Goal: Task Accomplishment & Management: Use online tool/utility

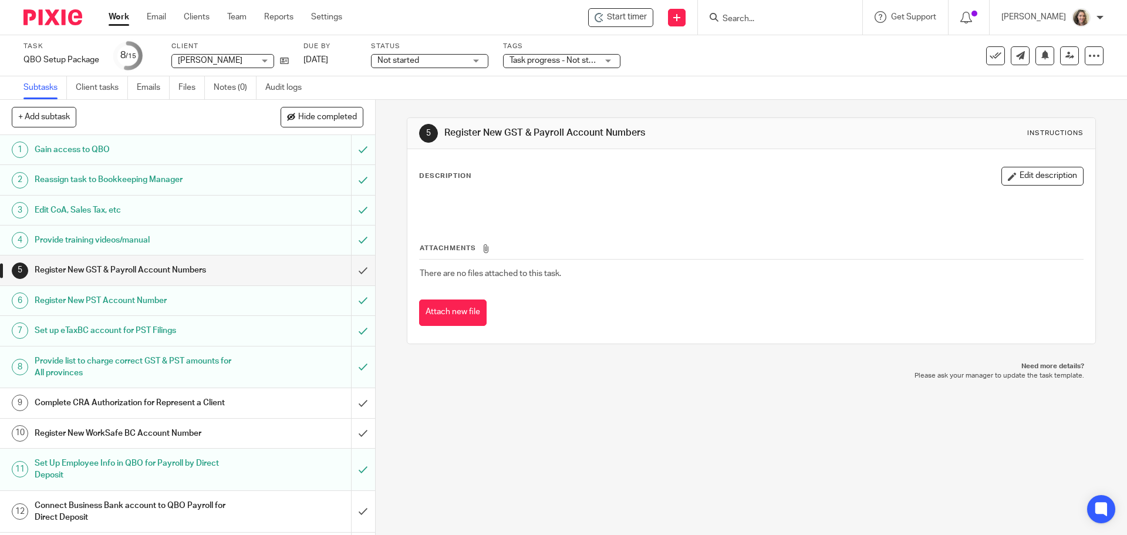
scroll to position [88, 0]
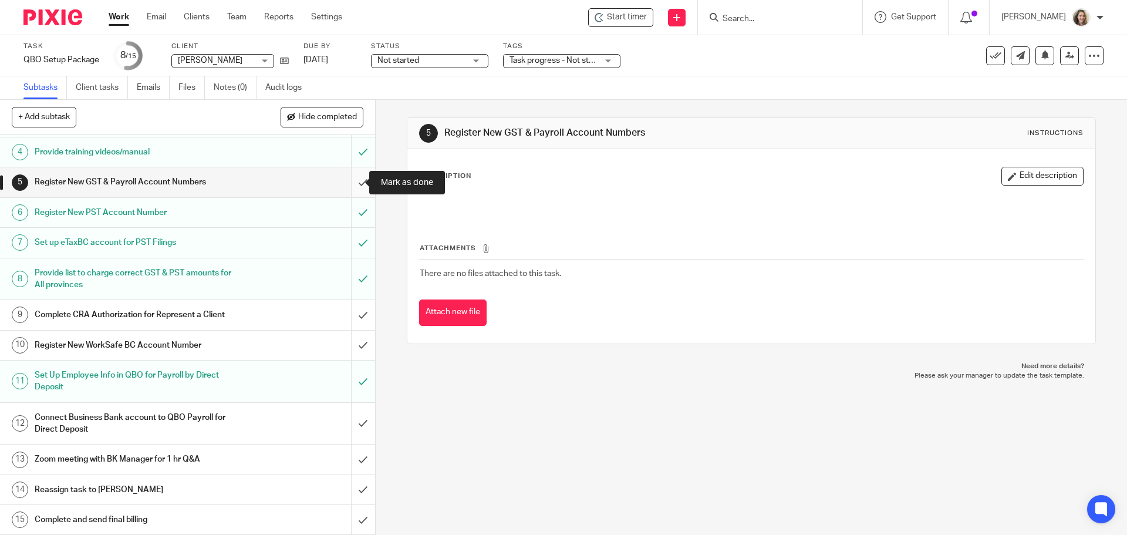
click at [351, 183] on input "submit" at bounding box center [187, 181] width 375 height 29
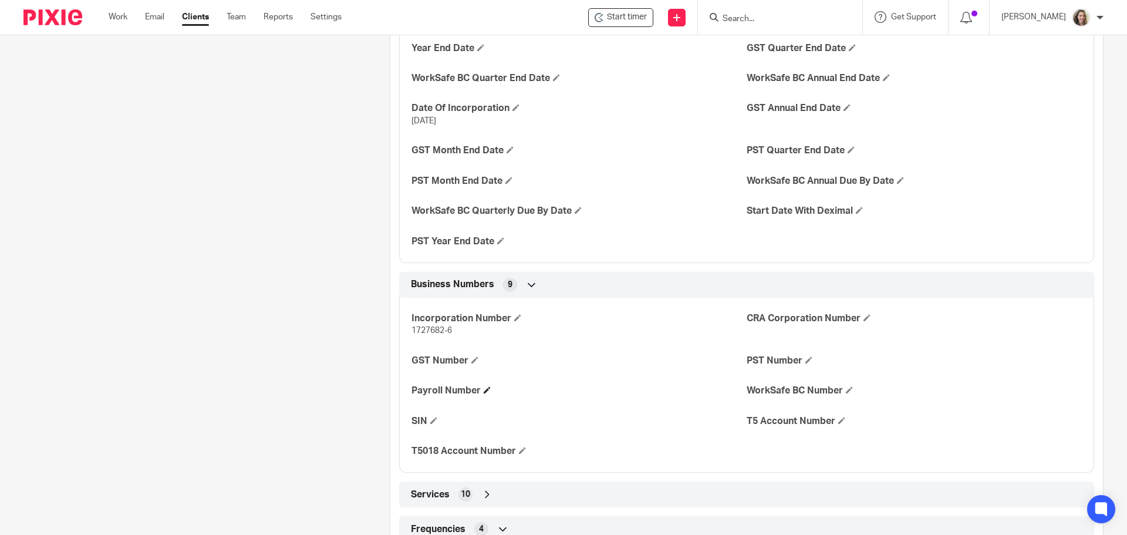
scroll to position [528, 0]
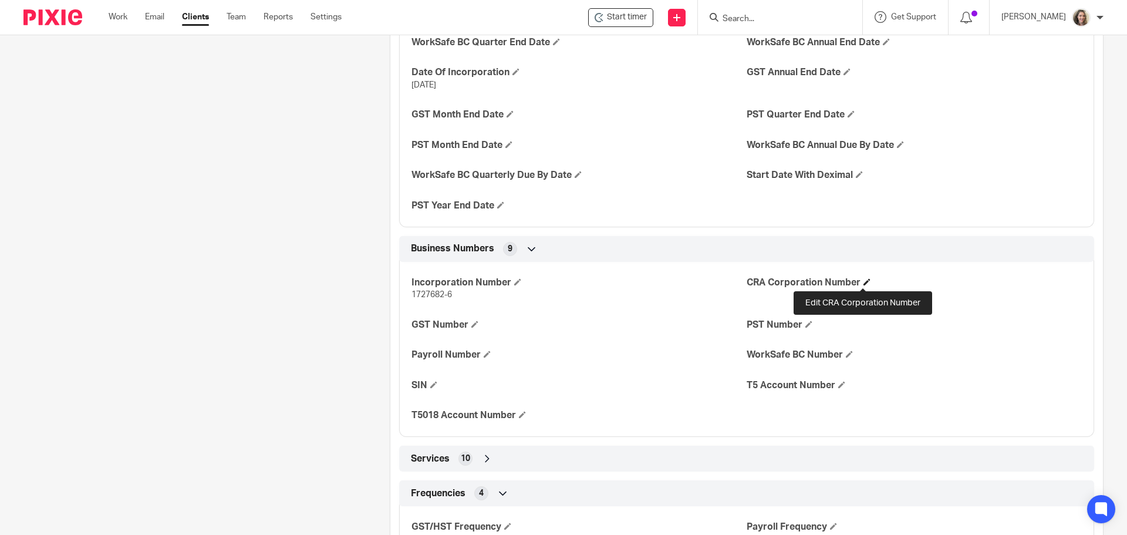
click at [863, 282] on span at bounding box center [866, 281] width 7 height 7
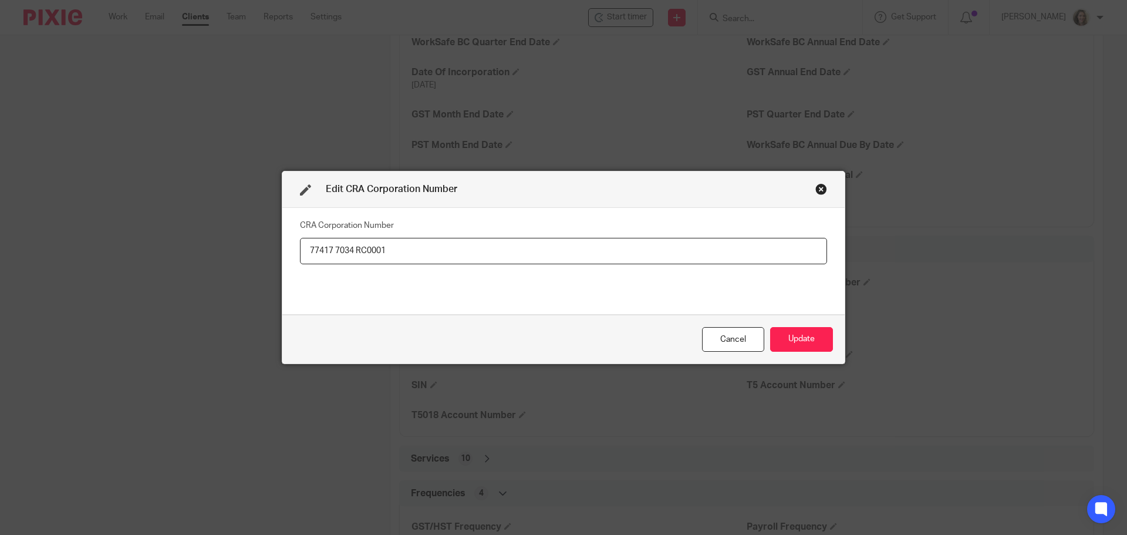
click at [332, 248] on input "77417 7034 RC0001" at bounding box center [563, 251] width 527 height 26
type input "774177034 RC0001"
click at [818, 337] on button "Update" at bounding box center [801, 339] width 63 height 25
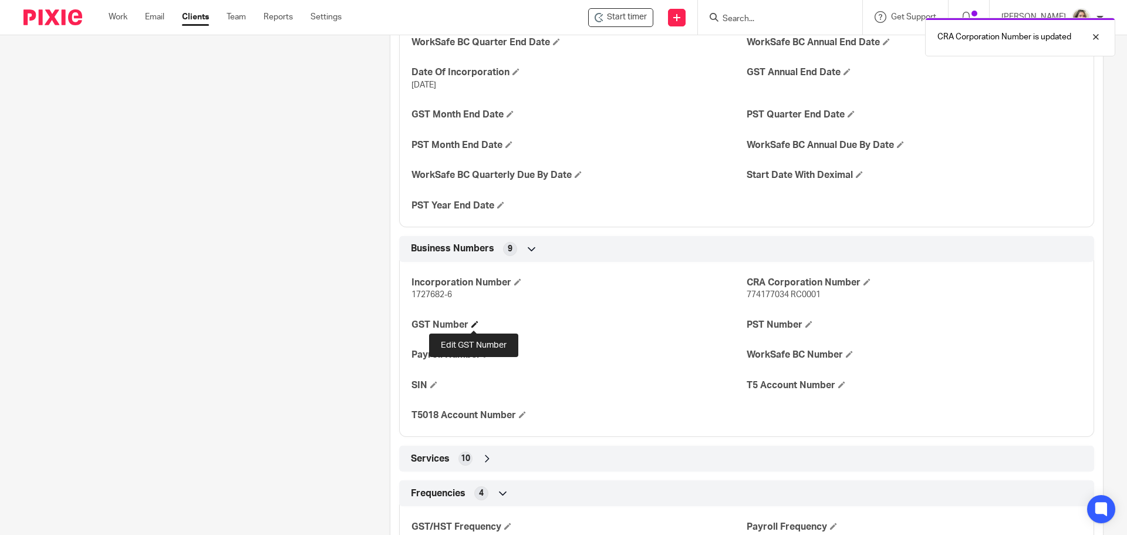
click at [474, 322] on span at bounding box center [474, 323] width 7 height 7
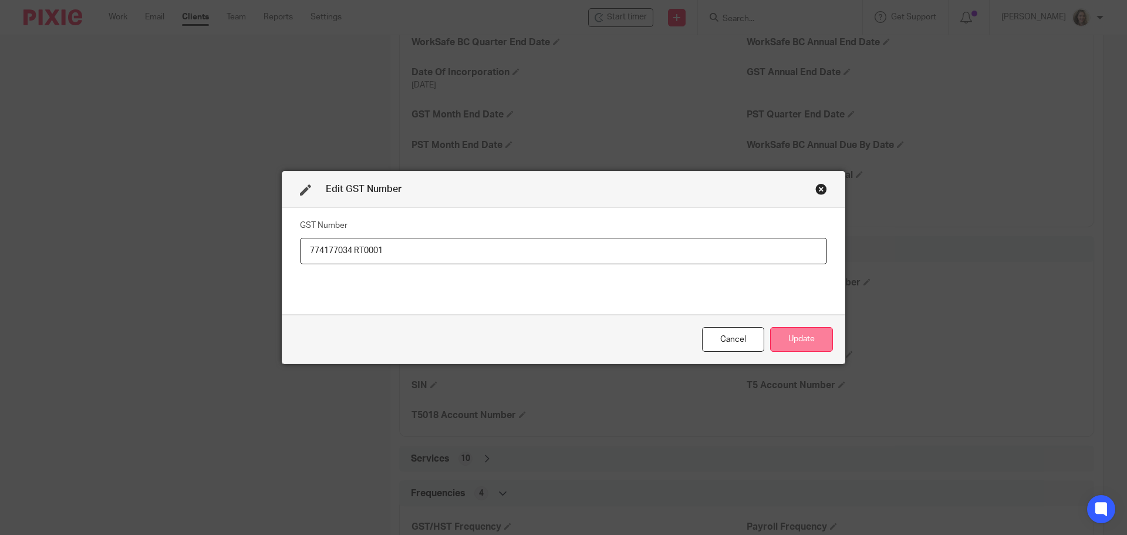
type input "774177034 RT0001"
click at [808, 340] on button "Update" at bounding box center [801, 339] width 63 height 25
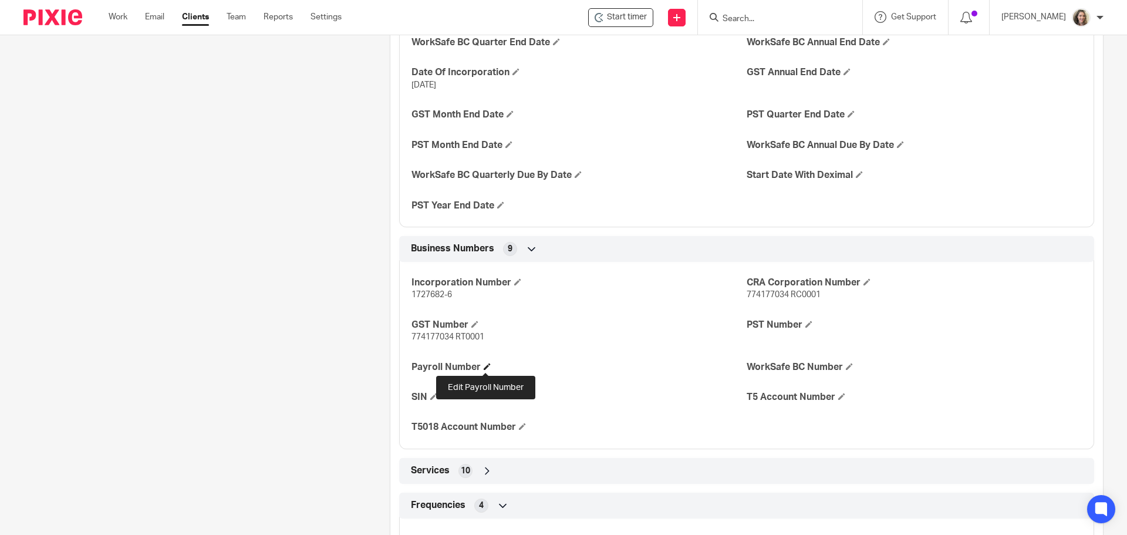
click at [484, 366] on span at bounding box center [487, 366] width 7 height 7
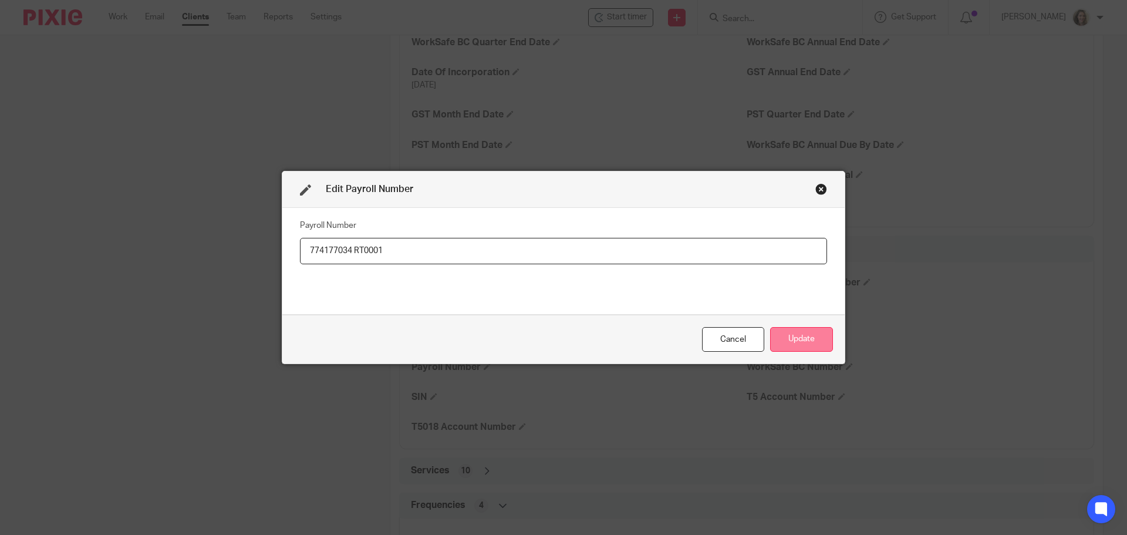
type input "774177034 RT0001"
click at [786, 337] on button "Update" at bounding box center [801, 339] width 63 height 25
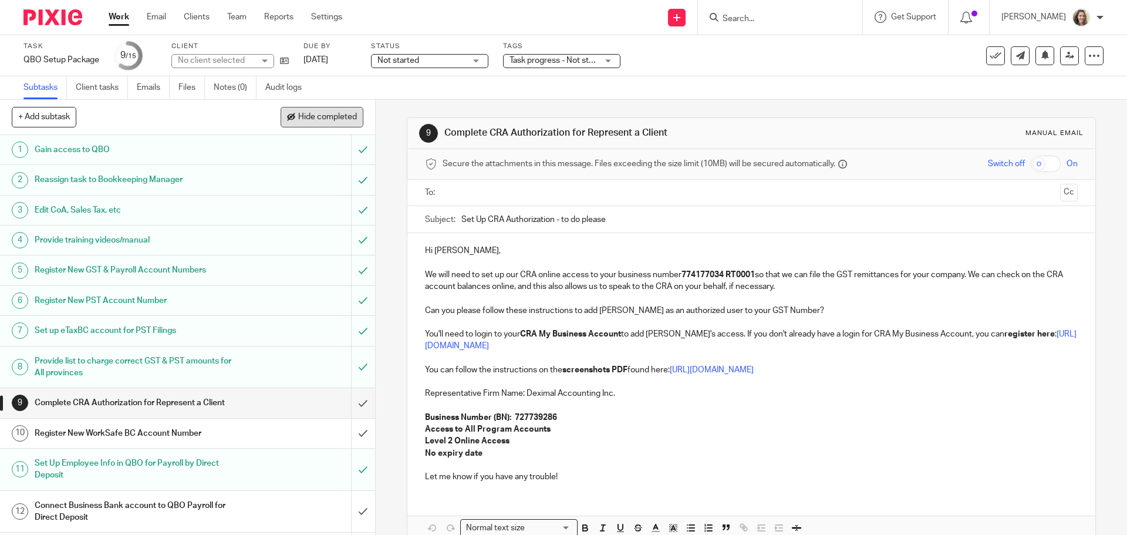
click at [332, 110] on button "Hide completed" at bounding box center [321, 117] width 83 height 20
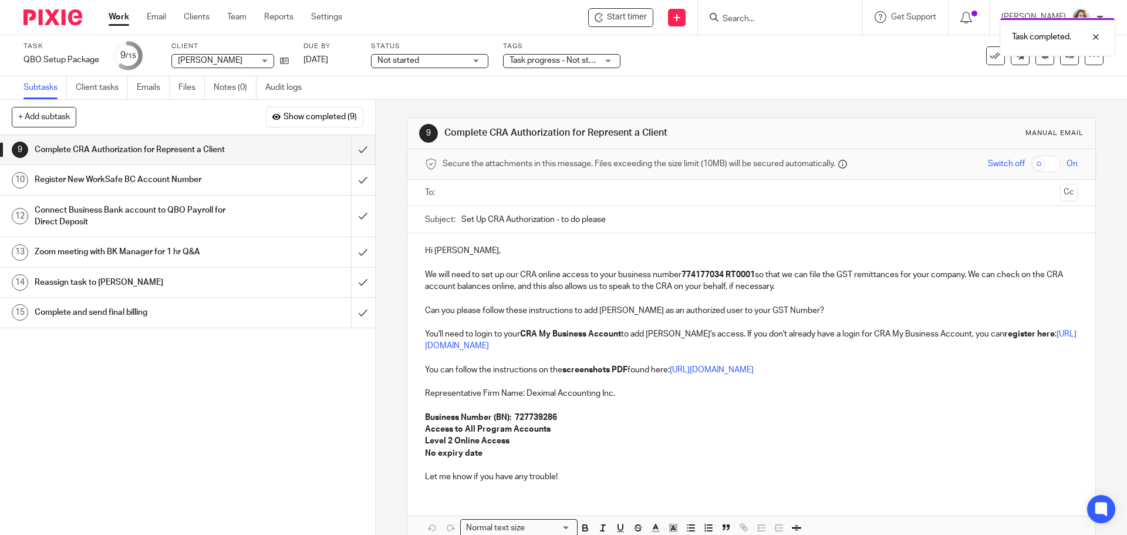
click at [566, 190] on input "text" at bounding box center [751, 192] width 608 height 13
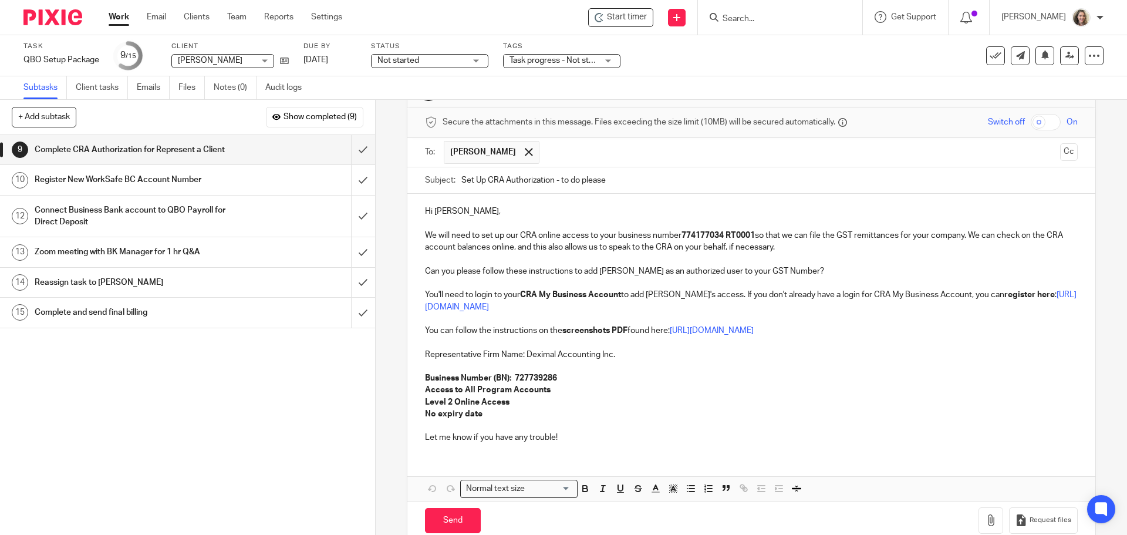
scroll to position [65, 0]
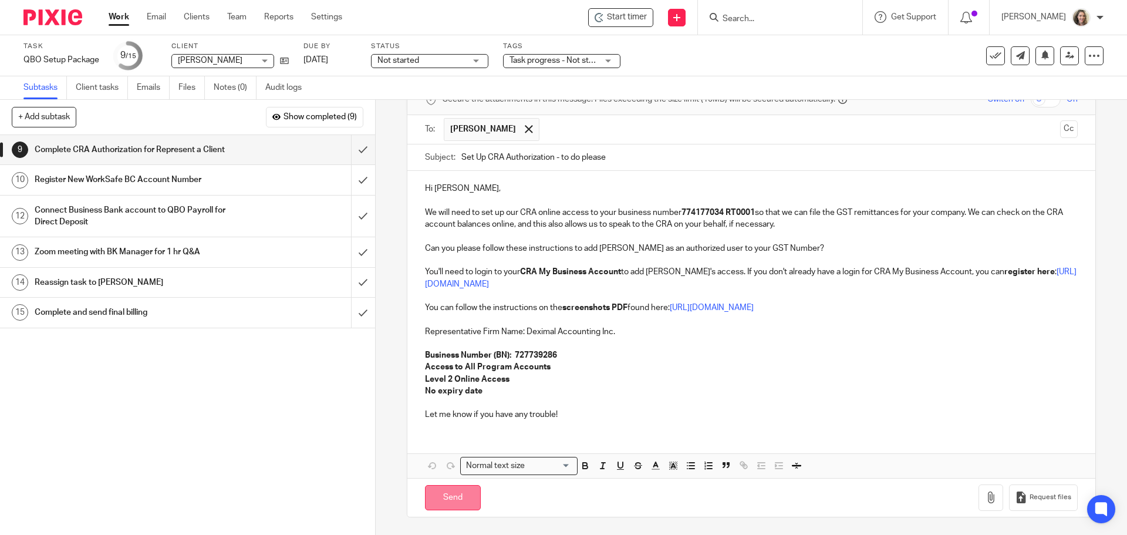
click at [456, 496] on input "Send" at bounding box center [453, 497] width 56 height 25
type input "Sent"
